Goal: Find specific page/section: Find specific page/section

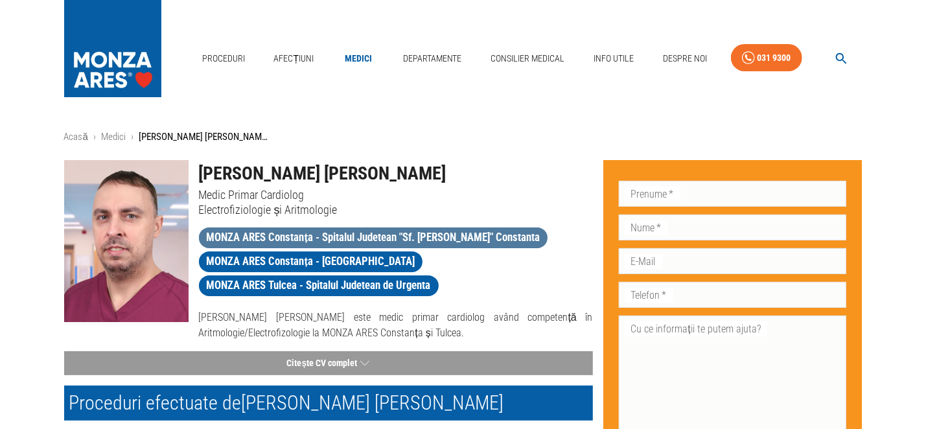
click at [408, 239] on span "MONZA ARES Constanța - Spitalul Judetean "Sf. [PERSON_NAME]" Constanta" at bounding box center [373, 237] width 349 height 16
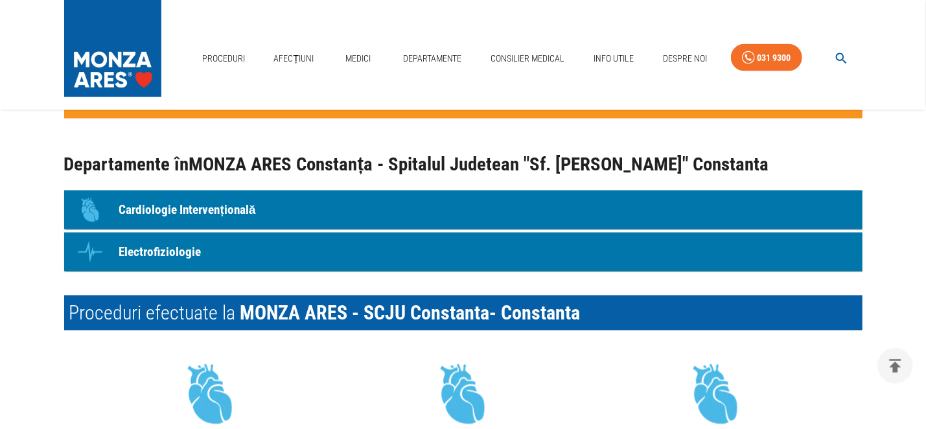
scroll to position [1231, 0]
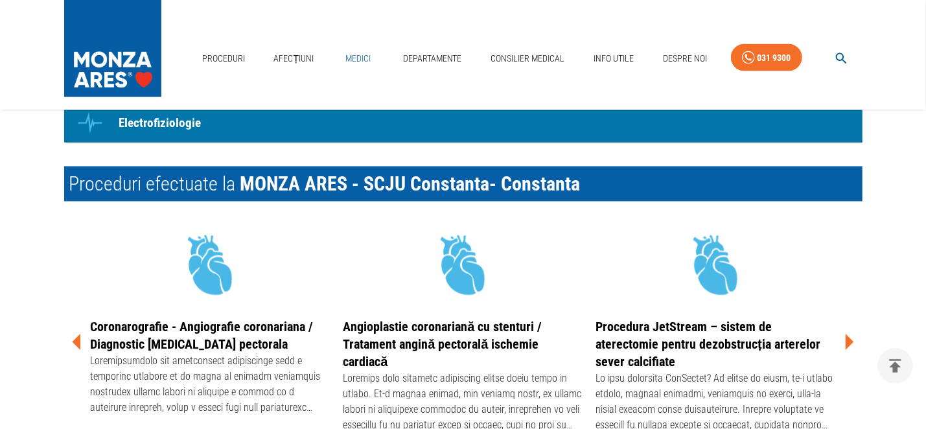
click at [366, 54] on link "Medici" at bounding box center [358, 58] width 41 height 27
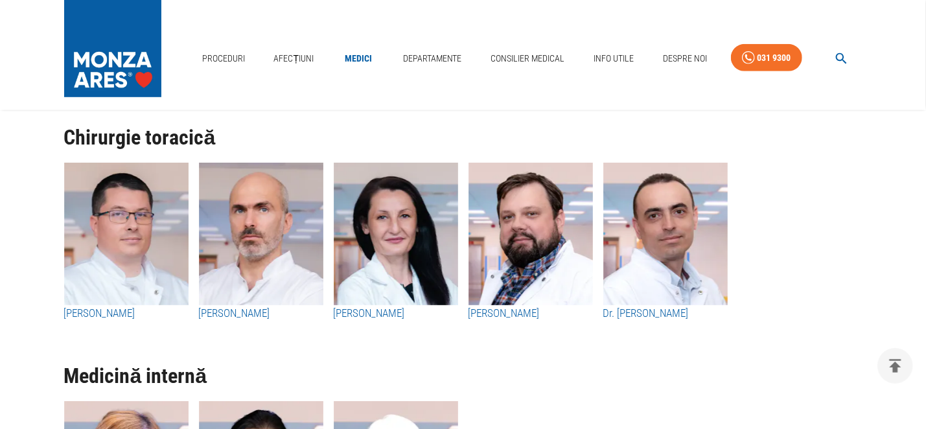
scroll to position [3824, 0]
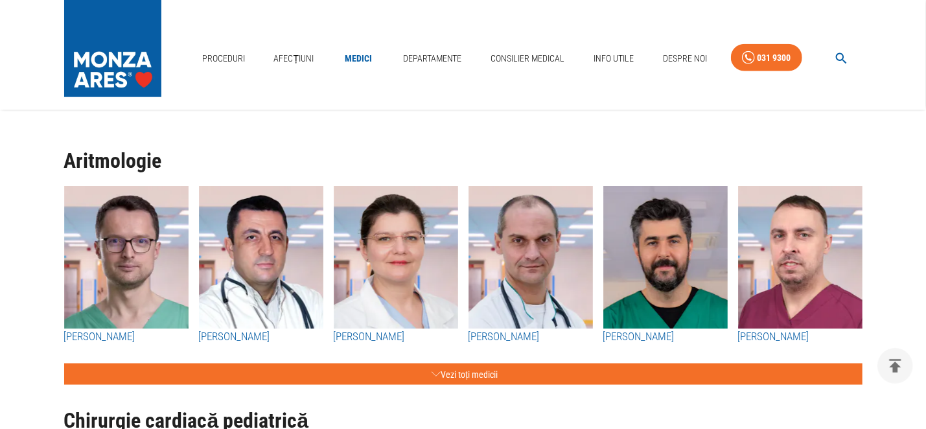
click at [822, 330] on h3 "[PERSON_NAME] [PERSON_NAME]" at bounding box center [800, 345] width 124 height 33
